Goal: Communication & Community: Answer question/provide support

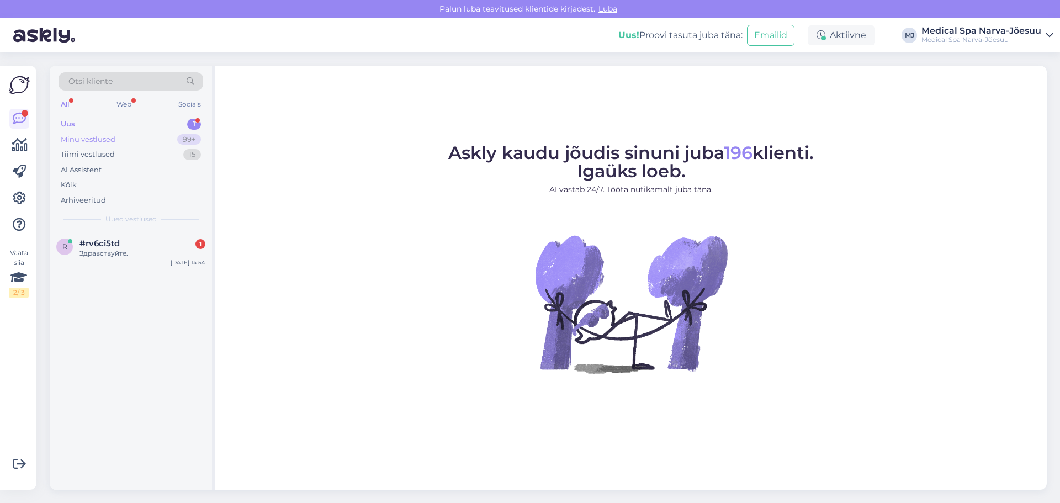
click at [98, 132] on div "Minu vestlused 99+" at bounding box center [131, 139] width 145 height 15
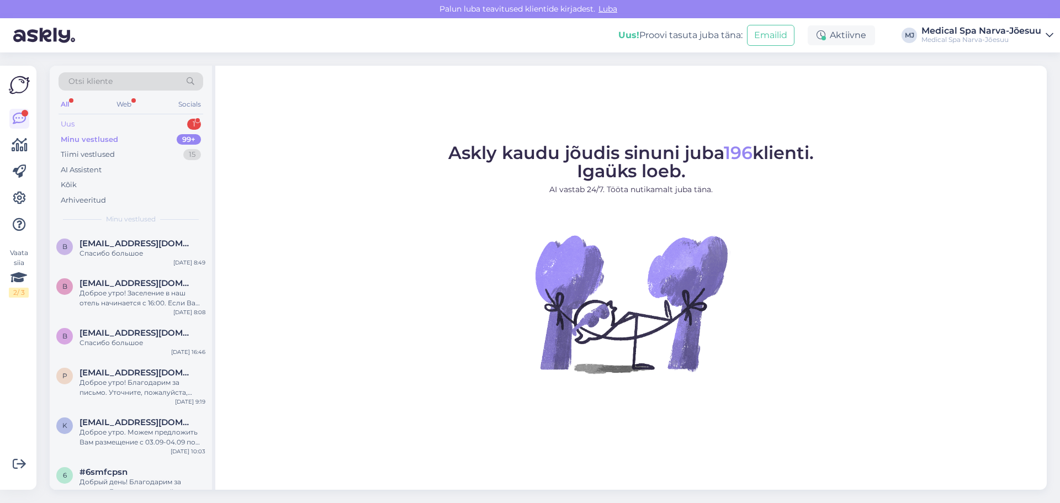
click at [91, 126] on div "Uus 1" at bounding box center [131, 124] width 145 height 15
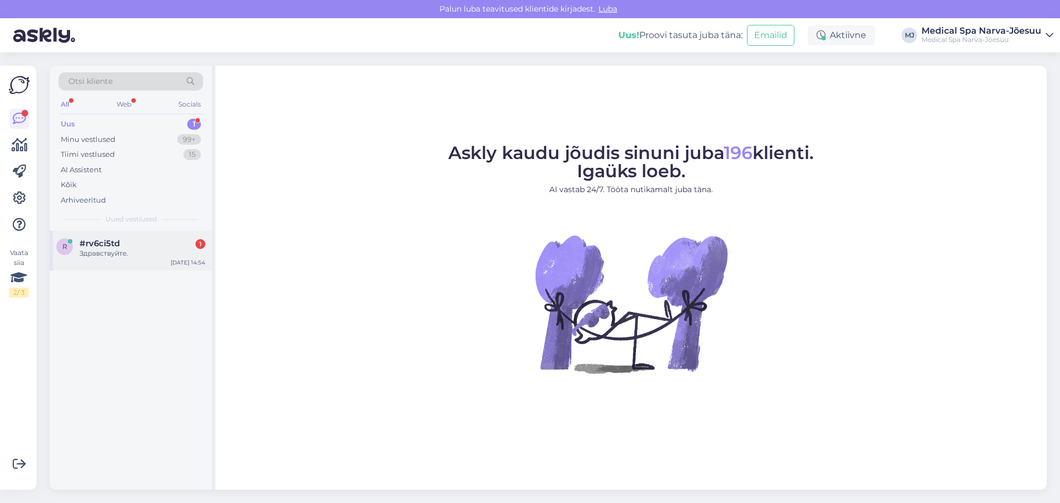
click at [126, 257] on div "Здравствуйте." at bounding box center [143, 254] width 126 height 10
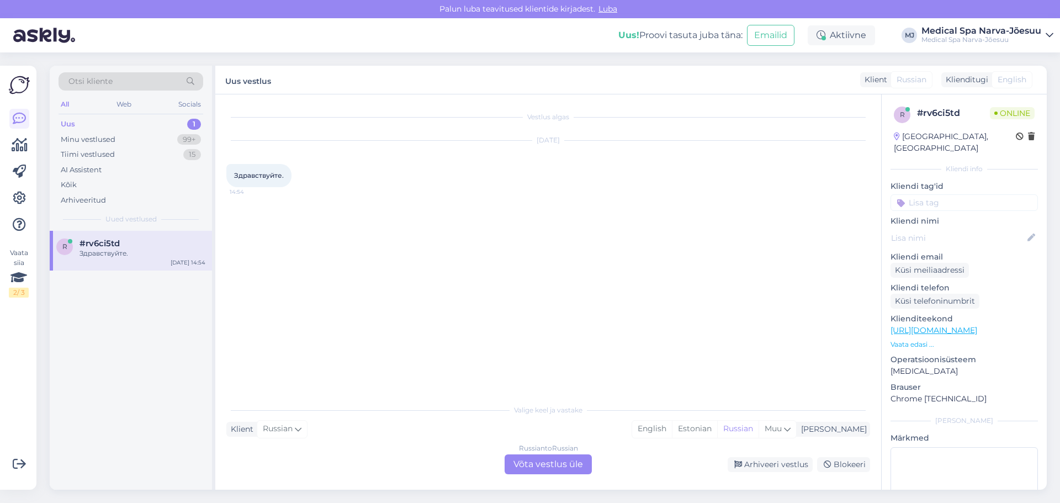
click at [524, 465] on div "Russian to Russian Võta vestlus üle" at bounding box center [548, 465] width 87 height 20
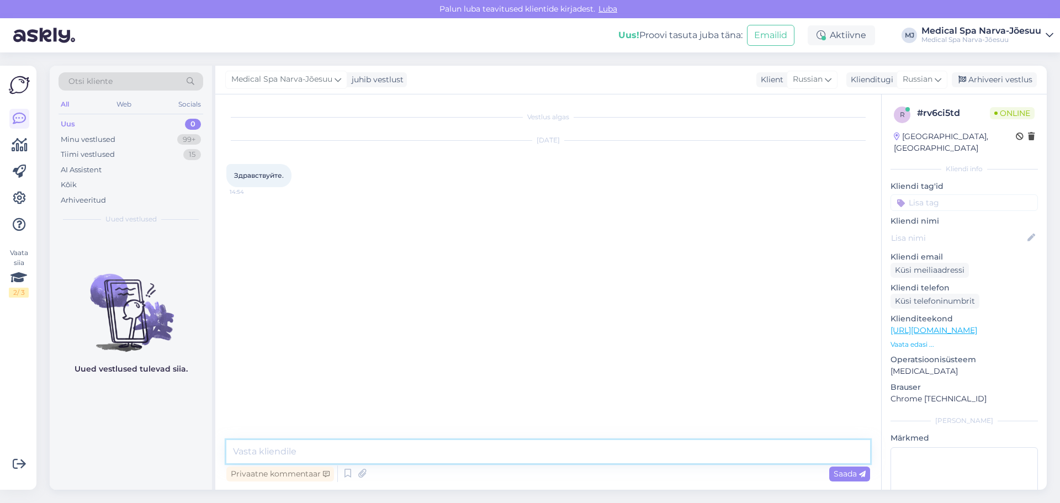
click at [278, 459] on textarea at bounding box center [548, 451] width 644 height 23
type textarea "Добрый день, Чем мы можем Вам помочь?"
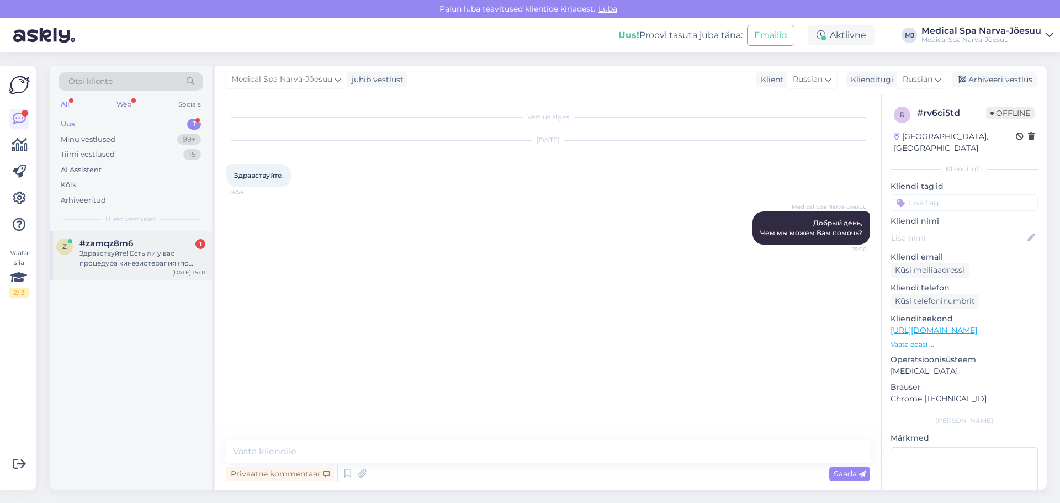
click at [93, 251] on div "Здравствуйте! Есть ли у вас процедура кинезиотерапия (по вытяжению позвоночника…" at bounding box center [143, 259] width 126 height 20
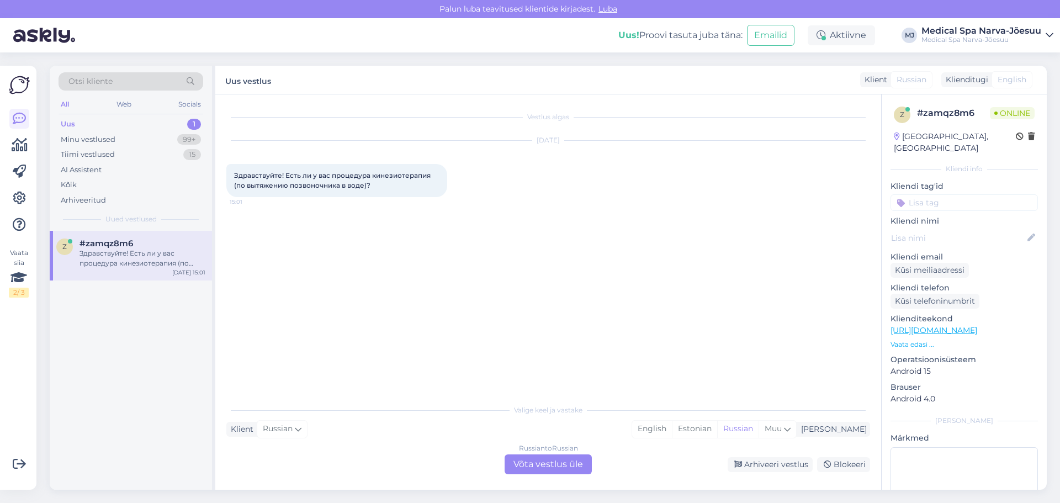
click at [517, 463] on div "Russian to Russian Võta vestlus üle" at bounding box center [548, 465] width 87 height 20
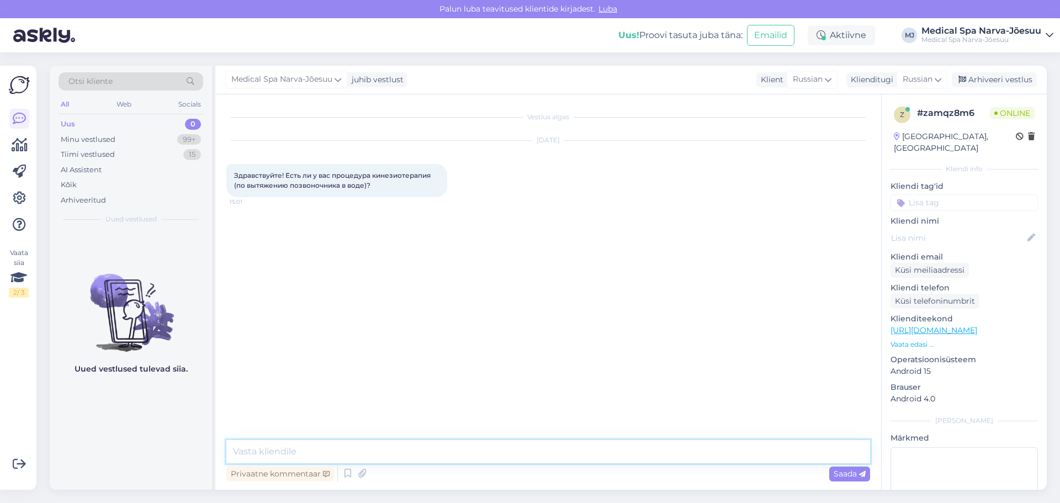
click at [342, 453] on textarea at bounding box center [548, 451] width 644 height 23
type textarea "Добрый день. К сожалению нет такой процедуры"
